Goal: Check status: Check status

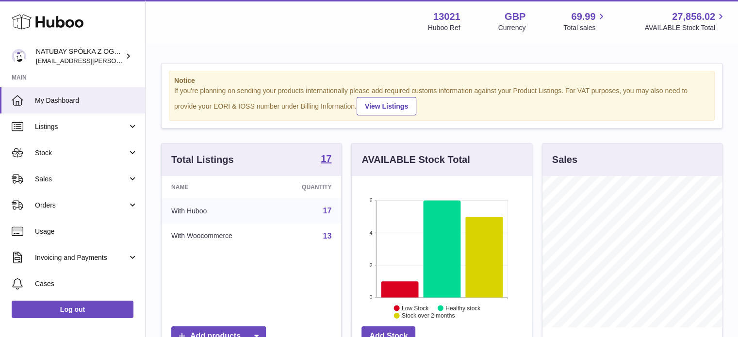
scroll to position [151, 182]
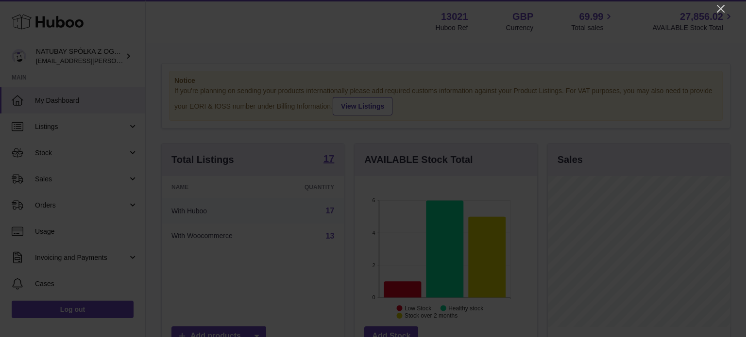
click at [720, 3] on icon "Close" at bounding box center [720, 9] width 12 height 12
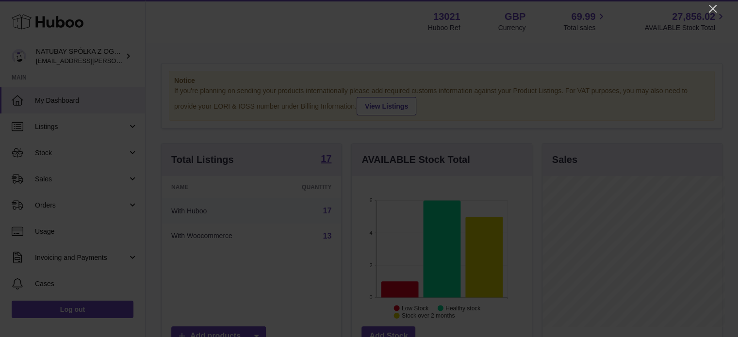
scroll to position [485203, 485174]
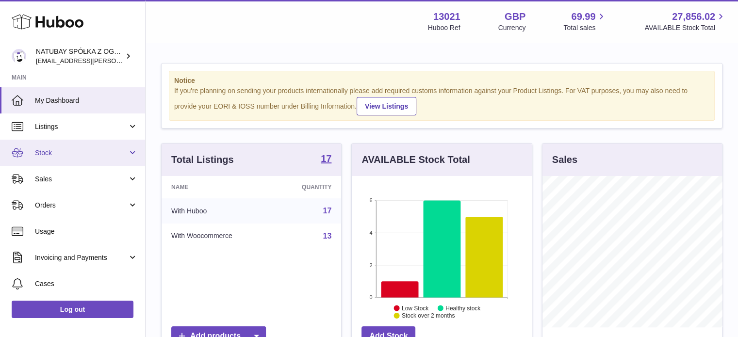
click at [58, 157] on link "Stock" at bounding box center [72, 153] width 145 height 26
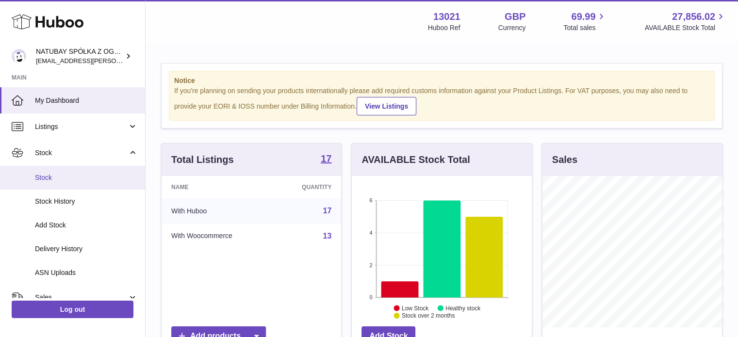
click at [59, 176] on span "Stock" at bounding box center [86, 177] width 103 height 9
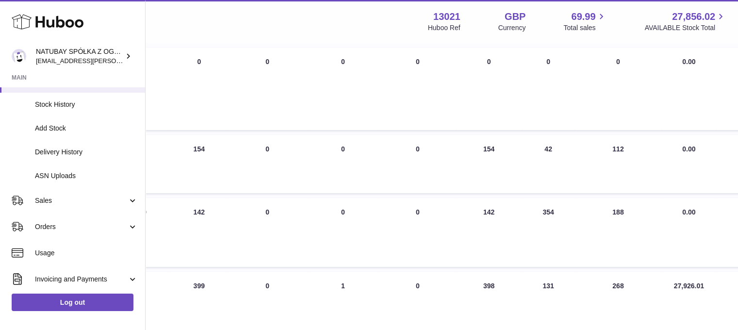
scroll to position [146, 321]
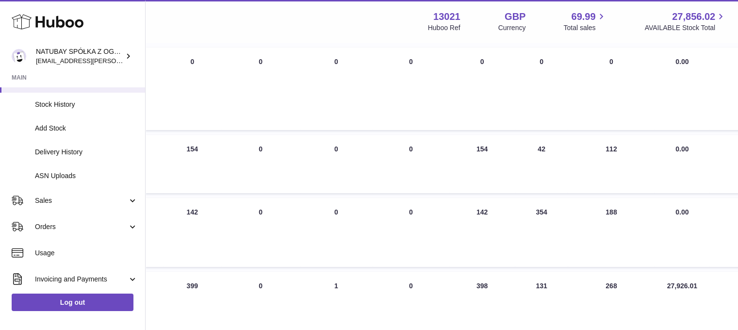
drag, startPoint x: 460, startPoint y: 211, endPoint x: 464, endPoint y: 210, distance: 5.1
click at [464, 210] on td "AVAILABLE Total 142" at bounding box center [482, 232] width 66 height 69
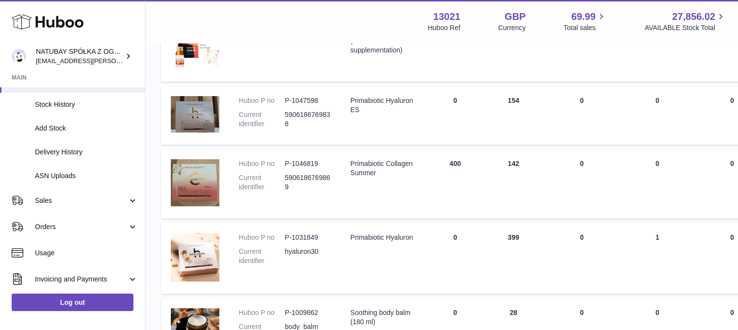
scroll to position [194, 321]
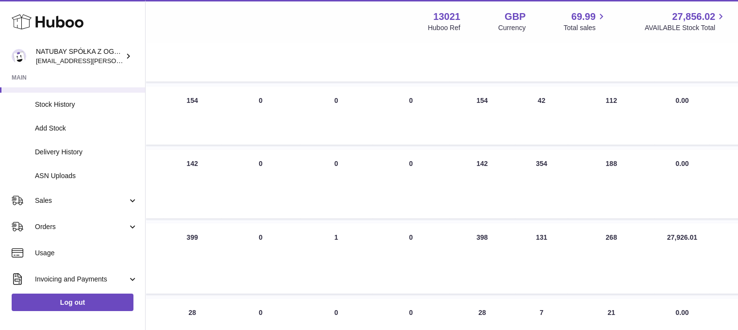
drag, startPoint x: 457, startPoint y: 157, endPoint x: 563, endPoint y: 160, distance: 105.9
click at [563, 160] on tr "Huboo P no P-1046819 Current identifier 5906186769869 Description Primabiotic C…" at bounding box center [295, 183] width 911 height 69
click at [568, 160] on td "30 DAYS PROJECTED 188" at bounding box center [611, 183] width 87 height 69
drag, startPoint x: 541, startPoint y: 161, endPoint x: 461, endPoint y: 163, distance: 79.6
click at [461, 163] on tr "Huboo P no P-1046819 Current identifier 5906186769869 Description Primabiotic C…" at bounding box center [295, 183] width 911 height 69
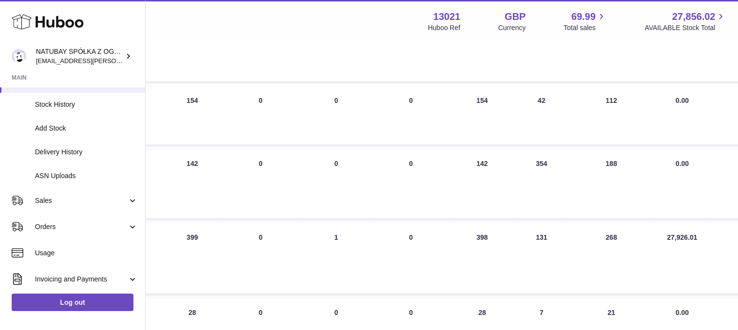
click at [458, 163] on td "AVAILABLE Total 142" at bounding box center [482, 183] width 66 height 69
